Goal: Task Accomplishment & Management: Use online tool/utility

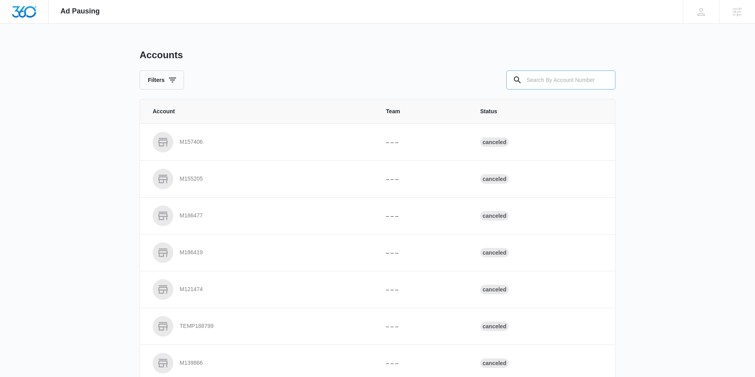
click at [537, 80] on input "text" at bounding box center [560, 80] width 109 height 19
paste input "M47134"
type input "M47134"
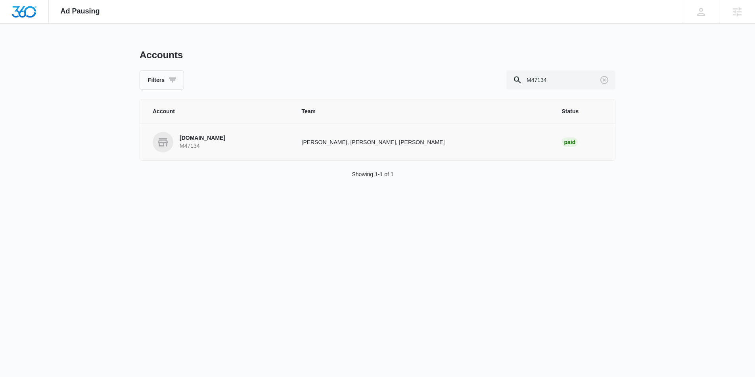
click at [204, 139] on p "Pairfection.us" at bounding box center [203, 138] width 46 height 8
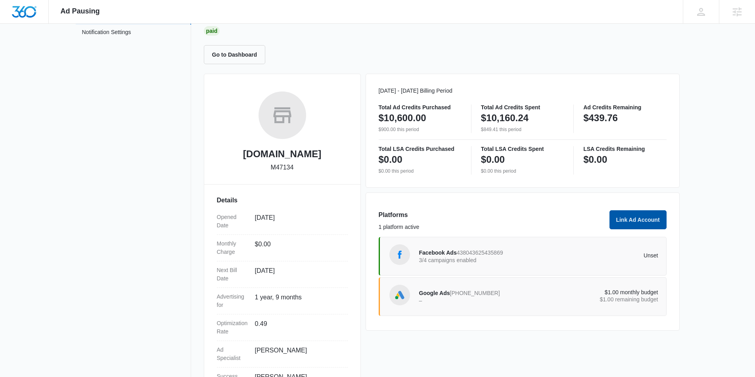
click at [623, 219] on button "Link Ad Account" at bounding box center [637, 219] width 57 height 19
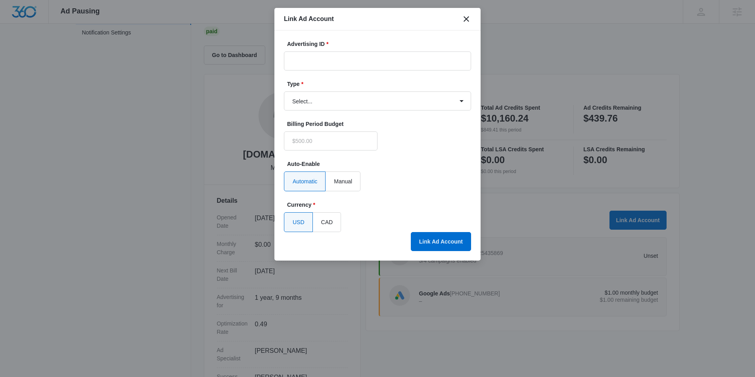
scroll to position [60, 0]
type input "$0.00"
click at [322, 60] on input "Advertising ID *" at bounding box center [377, 61] width 187 height 19
paste input "312-488-8335"
click at [329, 106] on select "Select... Bing Ads Facebook Ads Google Ads" at bounding box center [377, 101] width 187 height 19
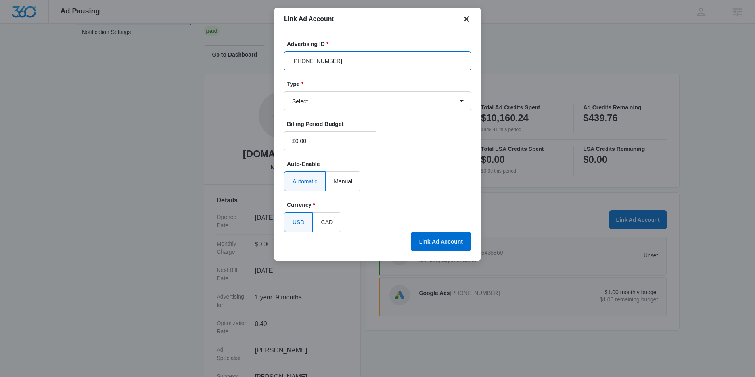
drag, startPoint x: 301, startPoint y: 61, endPoint x: 271, endPoint y: 59, distance: 30.2
click at [271, 59] on body "Ad Pausing Apps Reputation Websites Forms CRM Email Social Content Ads Intellig…" at bounding box center [377, 128] width 755 height 377
type input "312-488-8335"
click at [338, 103] on select "Select... Bing Ads Facebook Ads Google Ads" at bounding box center [377, 101] width 187 height 19
select select "google"
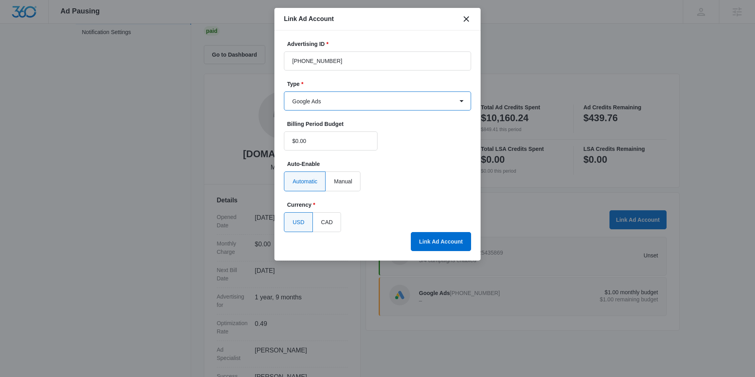
click at [284, 92] on select "Select... Bing Ads Facebook Ads Google Ads" at bounding box center [377, 101] width 187 height 19
click at [439, 240] on button "Link Ad Account" at bounding box center [441, 241] width 60 height 19
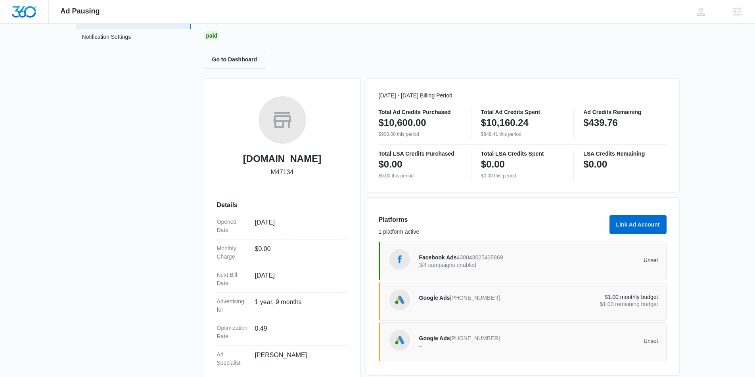
scroll to position [0, 0]
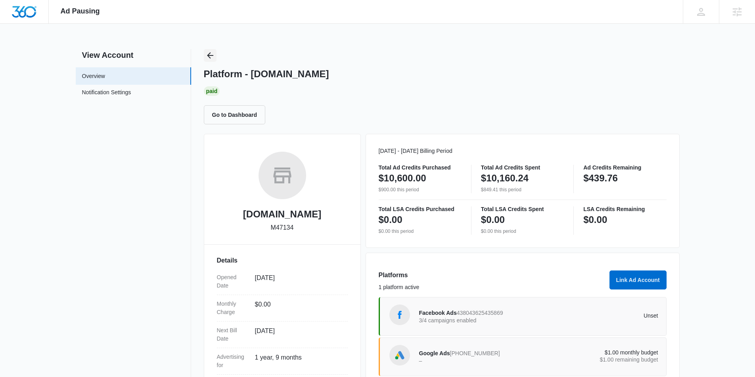
click at [209, 56] on icon "Back" at bounding box center [210, 56] width 10 height 10
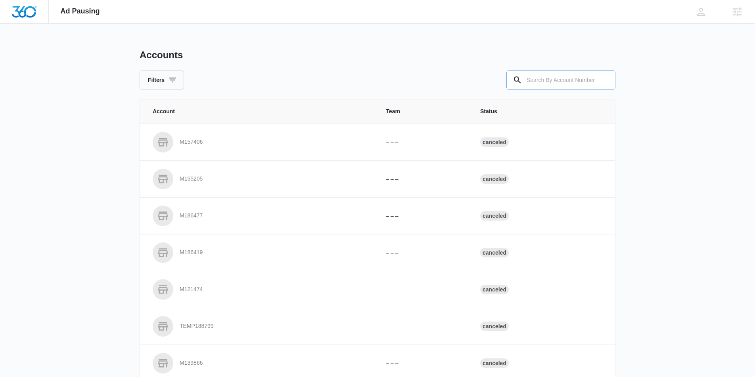
click at [553, 84] on input "text" at bounding box center [560, 80] width 109 height 19
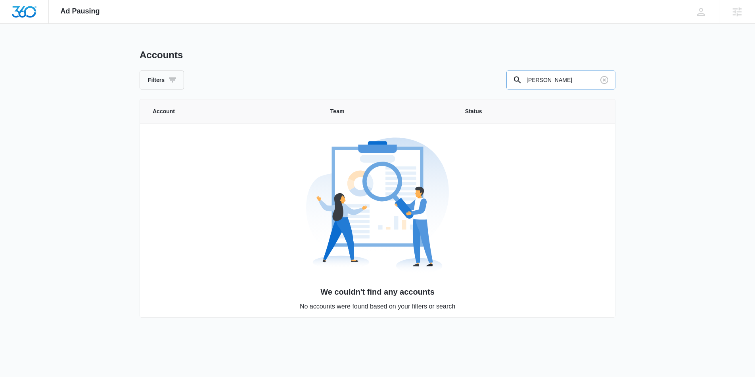
drag, startPoint x: 560, startPoint y: 83, endPoint x: 506, endPoint y: 82, distance: 53.9
click at [506, 82] on input "robert" at bounding box center [560, 80] width 109 height 19
paste input "M47134"
type input "M47134"
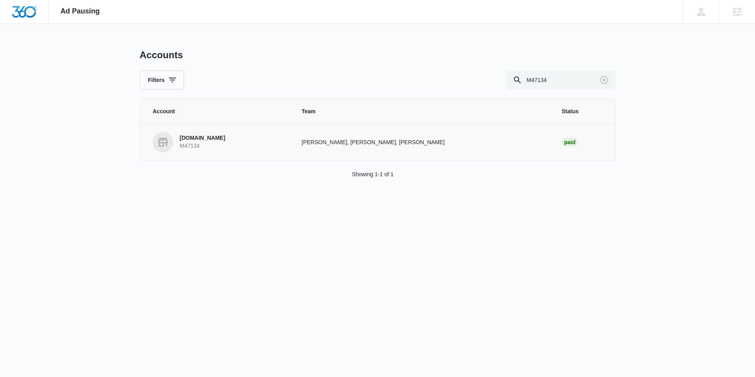
click at [197, 136] on p "Pairfection.us" at bounding box center [203, 138] width 46 height 8
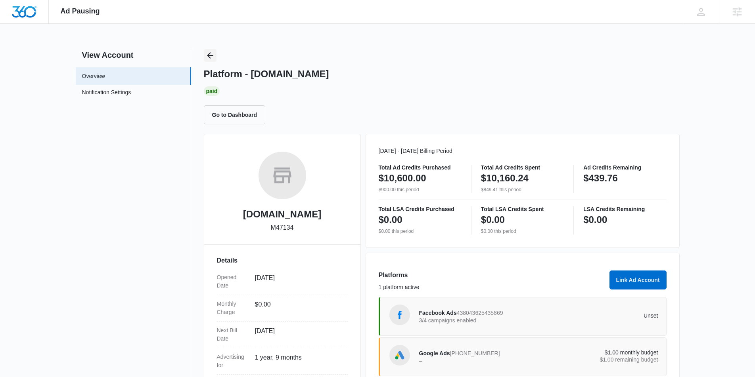
click at [205, 56] on icon "Back" at bounding box center [210, 56] width 10 height 10
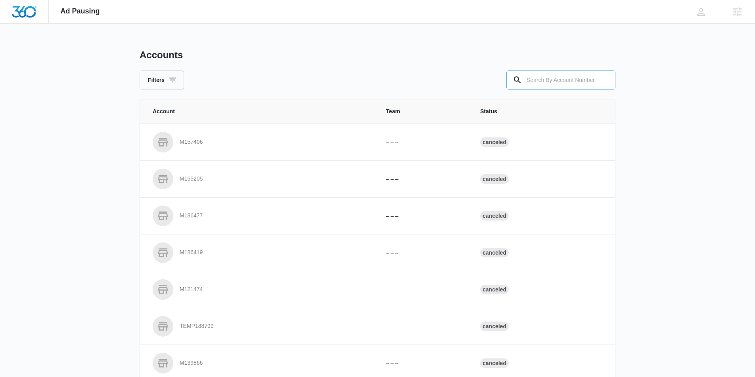
click at [542, 80] on input "text" at bounding box center [560, 80] width 109 height 19
paste input "M322648"
type input "M322648"
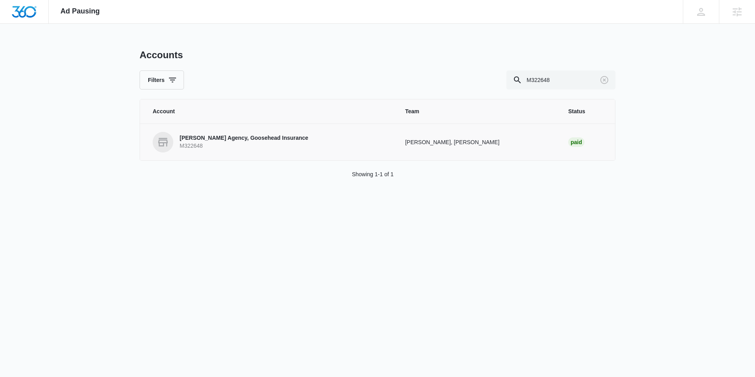
click at [258, 139] on p "Robert Hufty Agency, Goosehead Insurance" at bounding box center [244, 138] width 128 height 8
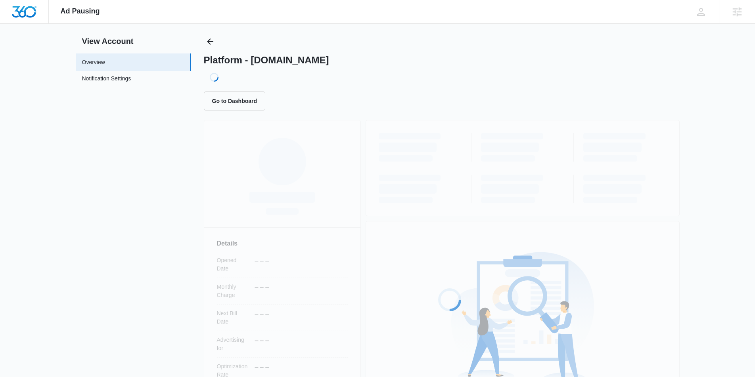
scroll to position [97, 0]
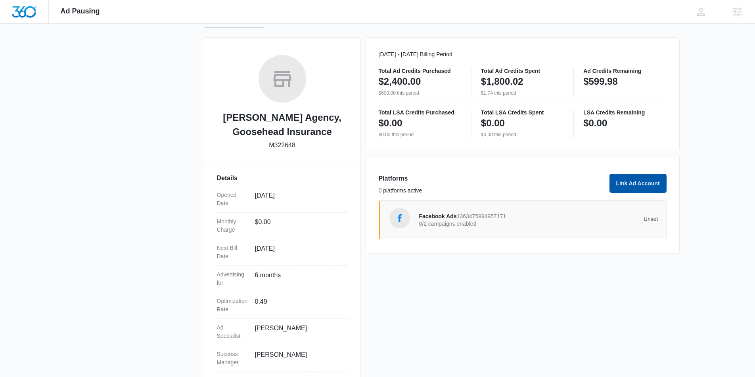
click at [632, 185] on button "Link Ad Account" at bounding box center [637, 183] width 57 height 19
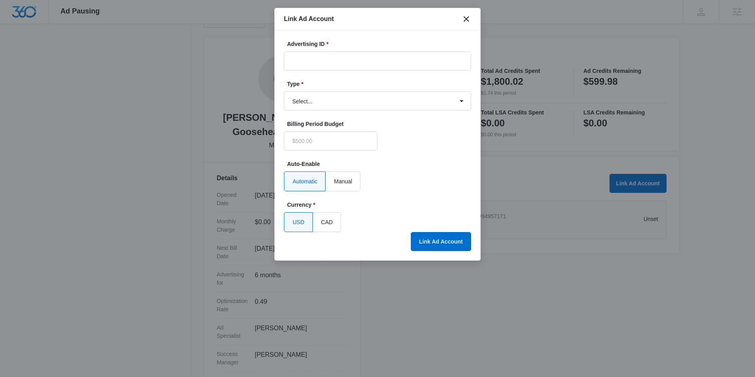
type input "$0.00"
click at [294, 58] on input "Advertising ID *" at bounding box center [377, 61] width 187 height 19
paste input "349-326-7998"
type input "349-326-7998"
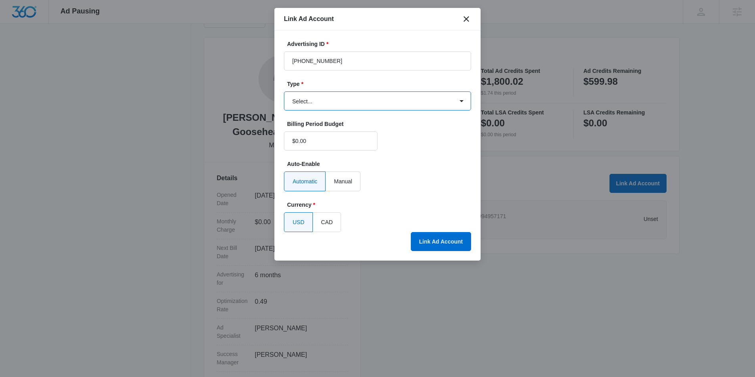
click at [306, 104] on select "Select... Bing Ads Facebook Ads Google Ads" at bounding box center [377, 101] width 187 height 19
select select "google"
click at [284, 92] on select "Select... Bing Ads Facebook Ads Google Ads" at bounding box center [377, 101] width 187 height 19
click at [434, 245] on button "Link Ad Account" at bounding box center [441, 241] width 60 height 19
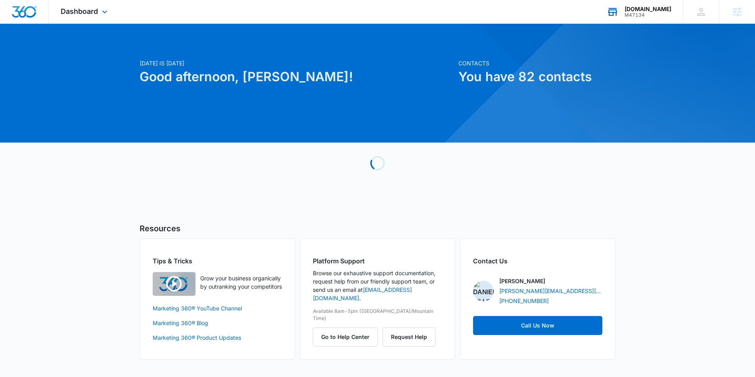
click at [642, 10] on div "Pairfection.us" at bounding box center [647, 9] width 47 height 6
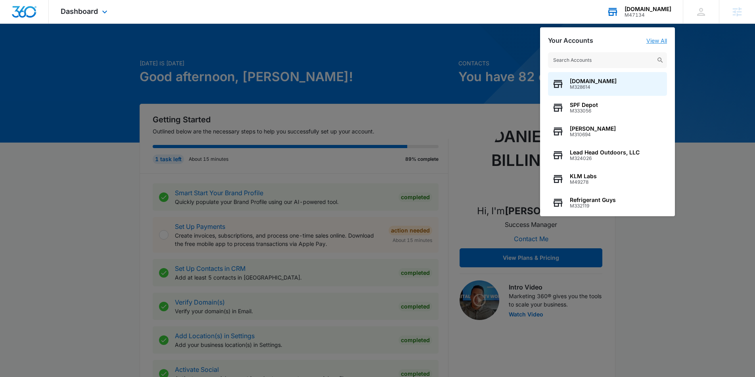
click at [654, 38] on link "View All" at bounding box center [656, 40] width 21 height 7
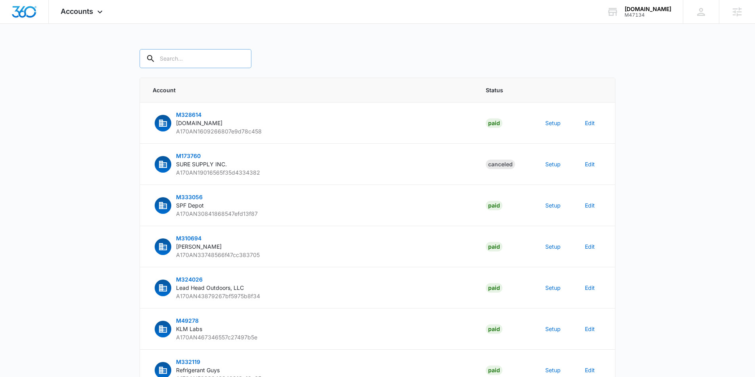
click at [192, 55] on input "text" at bounding box center [195, 58] width 112 height 19
type input "M47134"
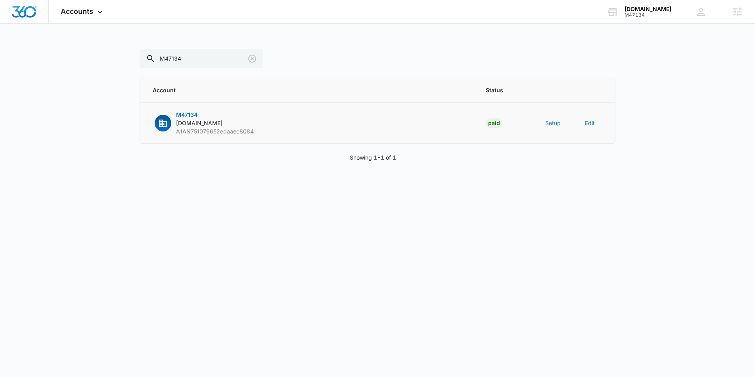
click at [552, 126] on button "Setup" at bounding box center [552, 123] width 15 height 8
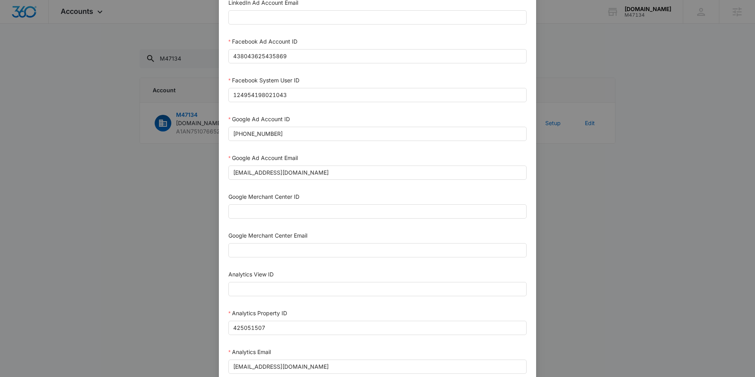
scroll to position [155, 0]
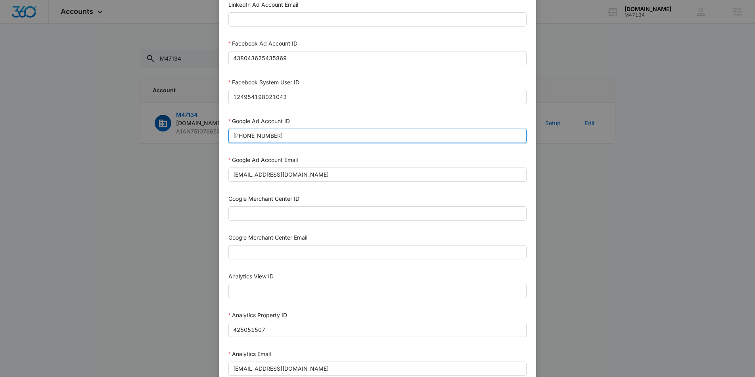
click at [289, 139] on input "515-533-8939" at bounding box center [377, 136] width 298 height 14
paste input "312-488-8335"
drag, startPoint x: 246, startPoint y: 139, endPoint x: 225, endPoint y: 138, distance: 20.3
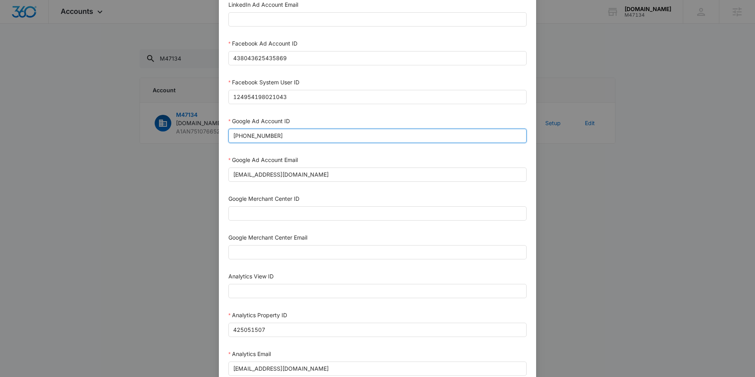
click at [226, 138] on div "Bing Ad Account ID Bing Ad Account Email LinkedIn Ad Account ID LinkedIn Ad Acc…" at bounding box center [377, 207] width 317 height 667
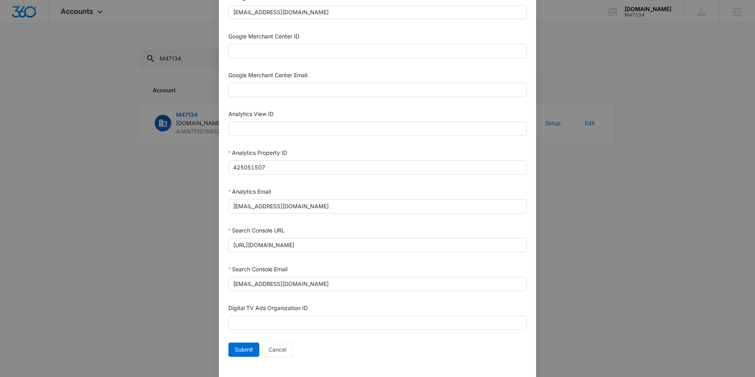
scroll to position [329, 0]
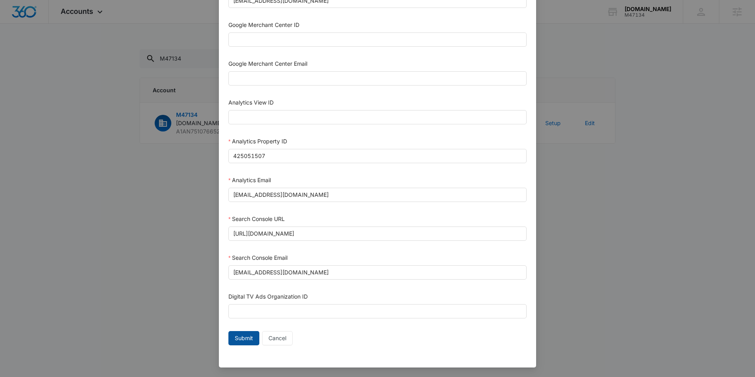
type input "312-488-8335"
click at [244, 339] on span "Submit" at bounding box center [244, 338] width 18 height 9
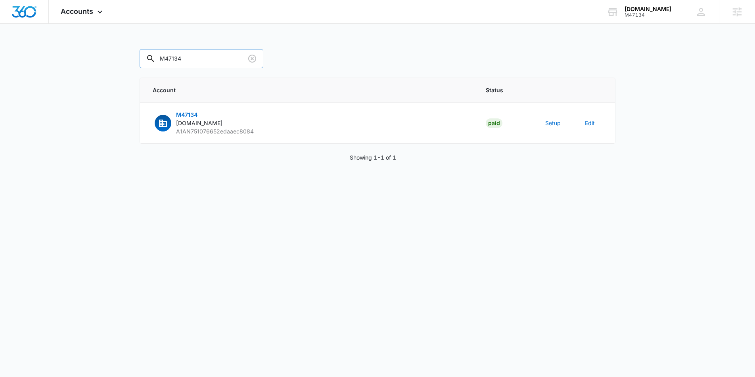
click at [187, 59] on input "M47134" at bounding box center [201, 58] width 124 height 19
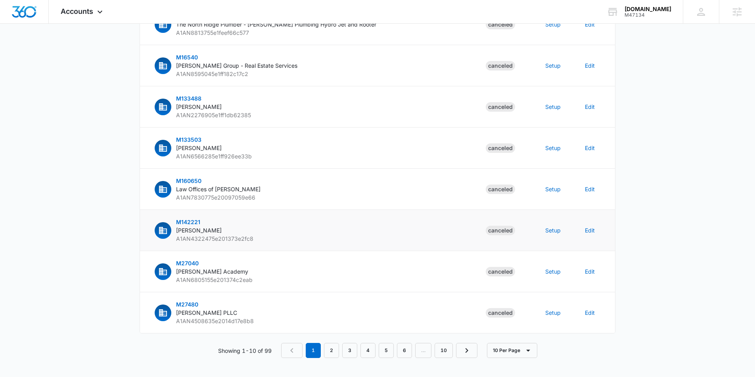
scroll to position [0, 0]
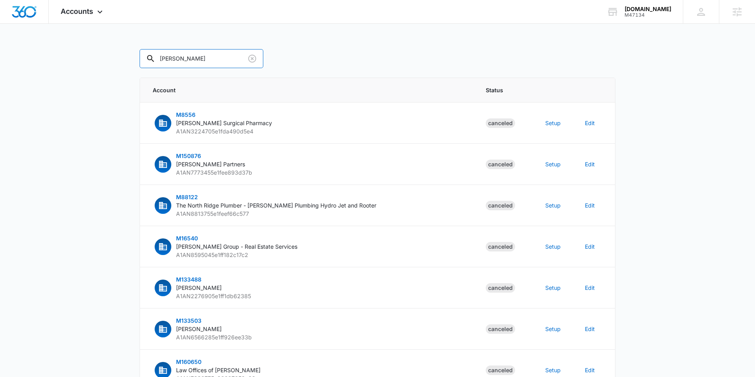
type input "robert hufty"
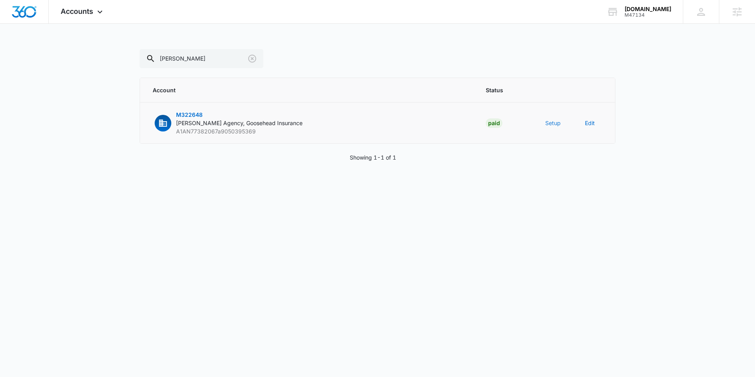
click at [553, 124] on button "Setup" at bounding box center [552, 123] width 15 height 8
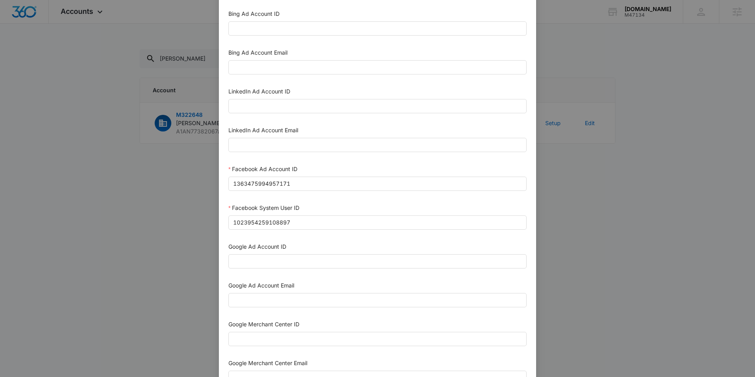
scroll to position [40, 0]
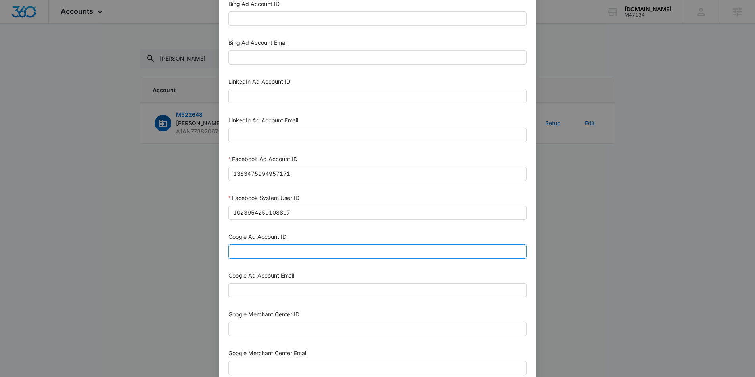
click at [270, 254] on input "Google Ad Account ID" at bounding box center [377, 252] width 298 height 14
paste input "349-326-7998"
type input "349-326-7998"
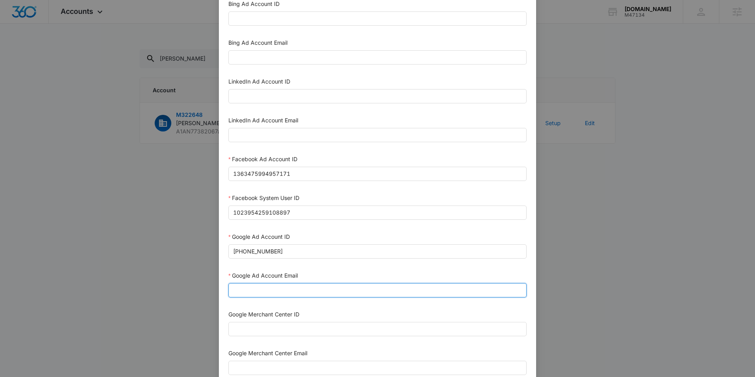
click at [259, 293] on input "Google Ad Account Email" at bounding box center [377, 290] width 298 height 14
type input "m360+accounts1031@madwiremedia.com"
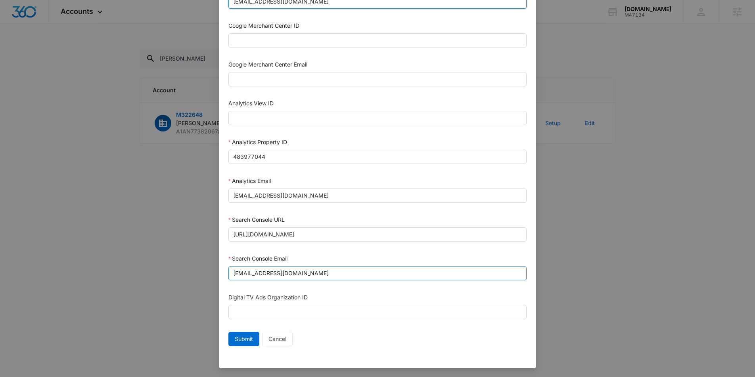
scroll to position [329, 0]
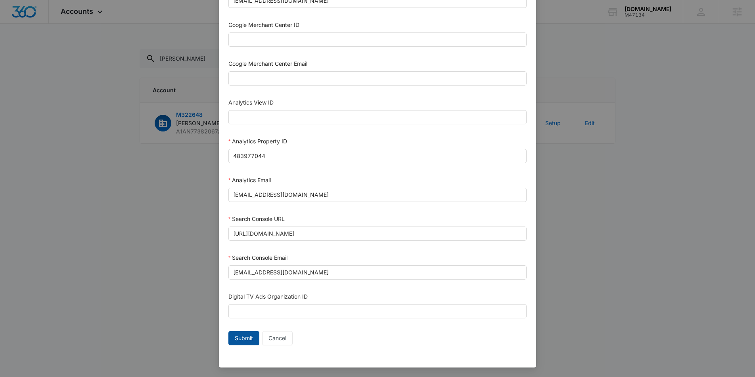
click at [245, 338] on span "Submit" at bounding box center [244, 338] width 18 height 9
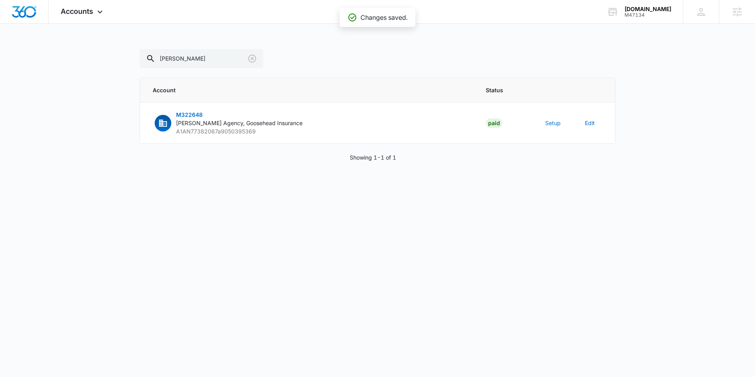
scroll to position [321, 0]
drag, startPoint x: 653, startPoint y: 15, endPoint x: 637, endPoint y: 17, distance: 15.9
click at [632, 17] on div "Pairfection.us M47134 Your Accounts View All" at bounding box center [638, 11] width 88 height 23
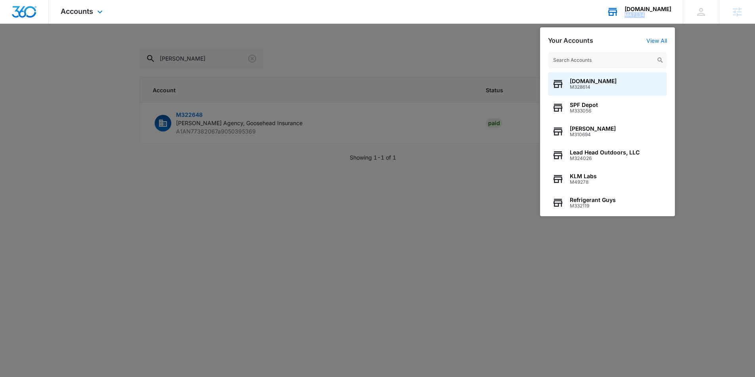
drag, startPoint x: 655, startPoint y: 15, endPoint x: 635, endPoint y: 16, distance: 19.8
click at [635, 16] on div "M47134" at bounding box center [647, 15] width 47 height 6
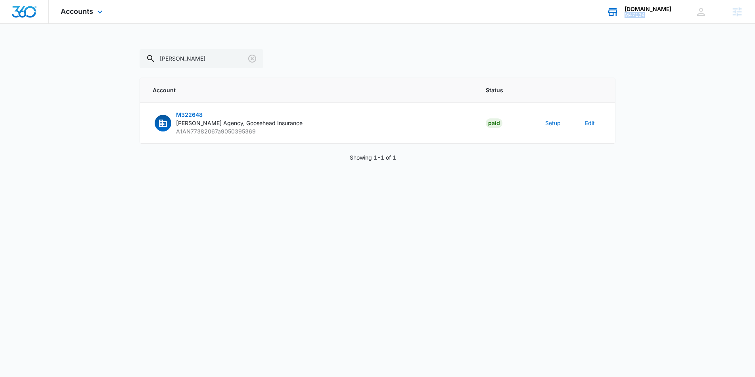
copy div "M47134"
drag, startPoint x: 213, startPoint y: 116, endPoint x: 172, endPoint y: 115, distance: 40.8
click at [172, 115] on button "M322648 Robert Hufty Agency, Goosehead Insurance A1AN77382067a9050395369" at bounding box center [228, 123] width 150 height 25
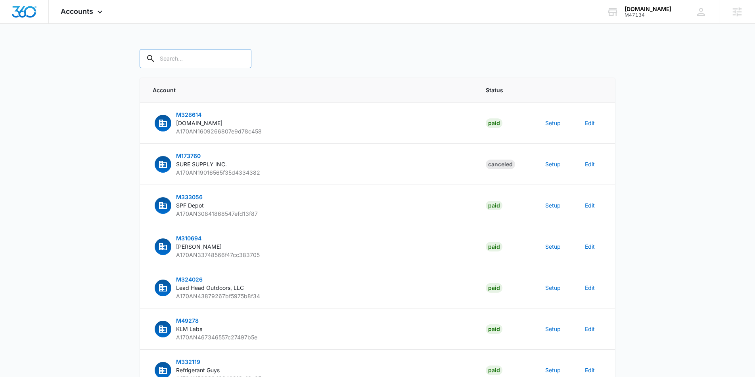
click at [171, 62] on input "text" at bounding box center [195, 58] width 112 height 19
type input "[PERSON_NAME]"
